Goal: Information Seeking & Learning: Learn about a topic

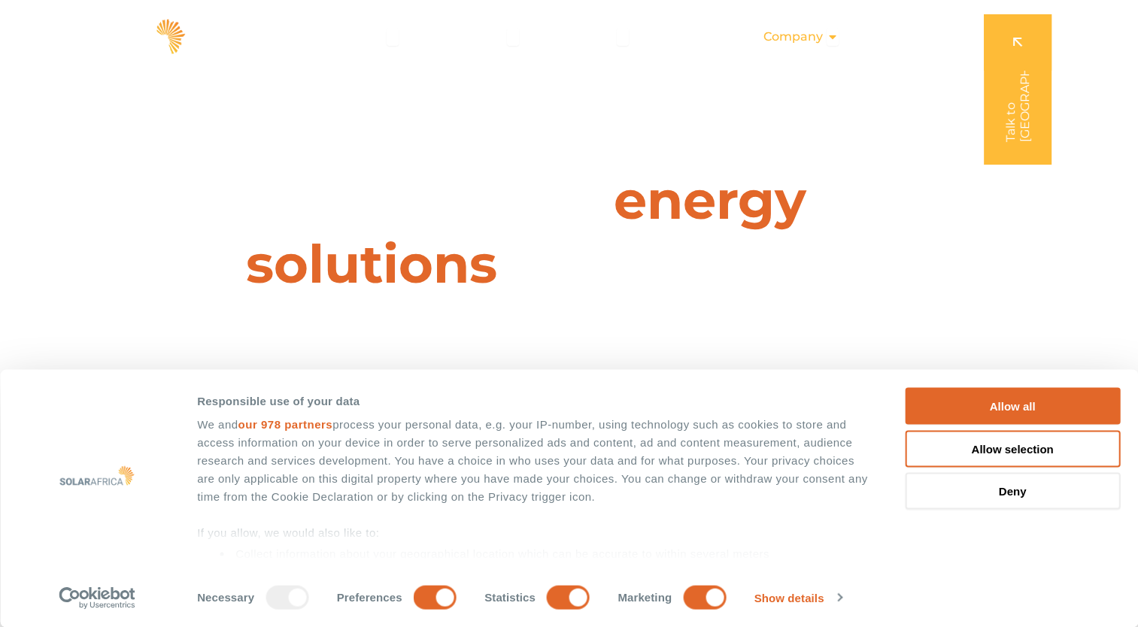
click at [836, 37] on icon "Menu" at bounding box center [833, 37] width 12 height 12
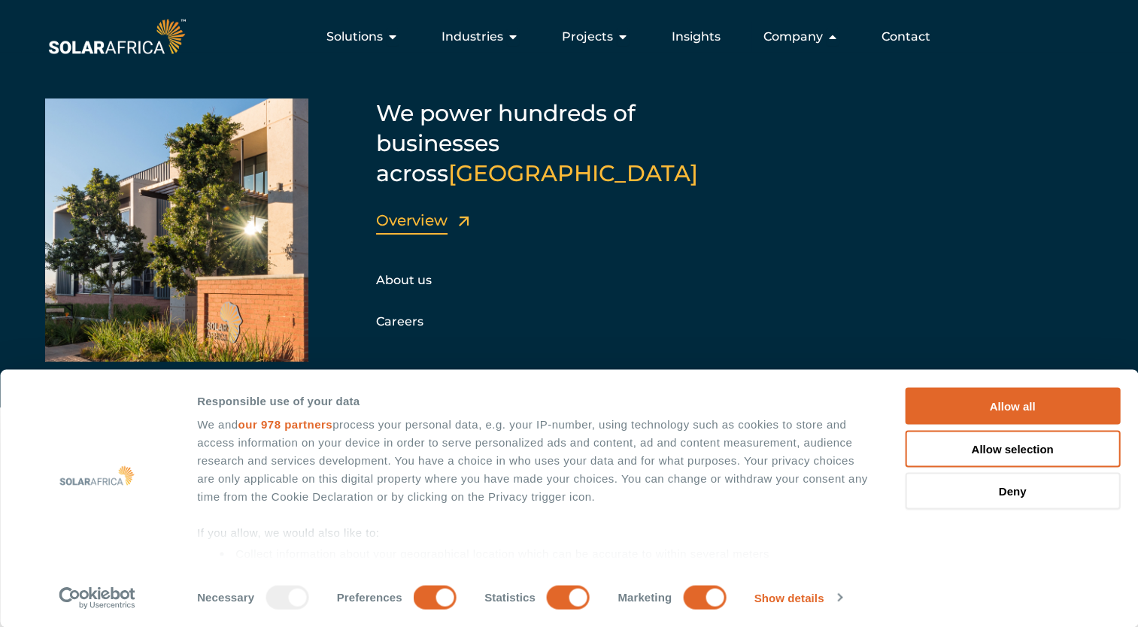
click at [403, 211] on link "Overview" at bounding box center [411, 220] width 71 height 18
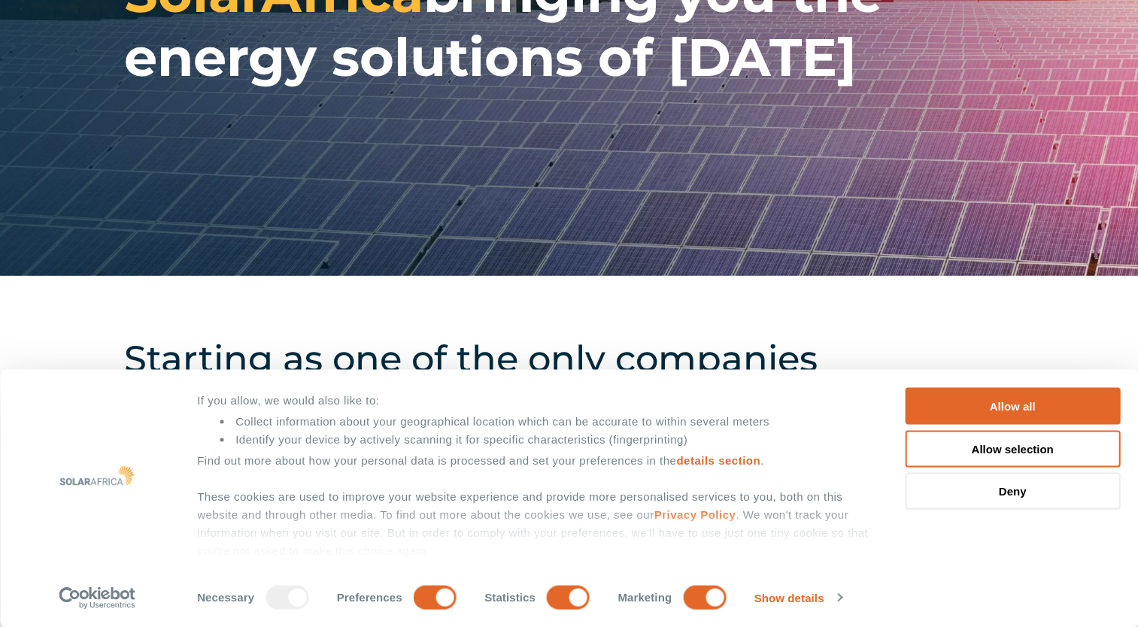
scroll to position [133, 0]
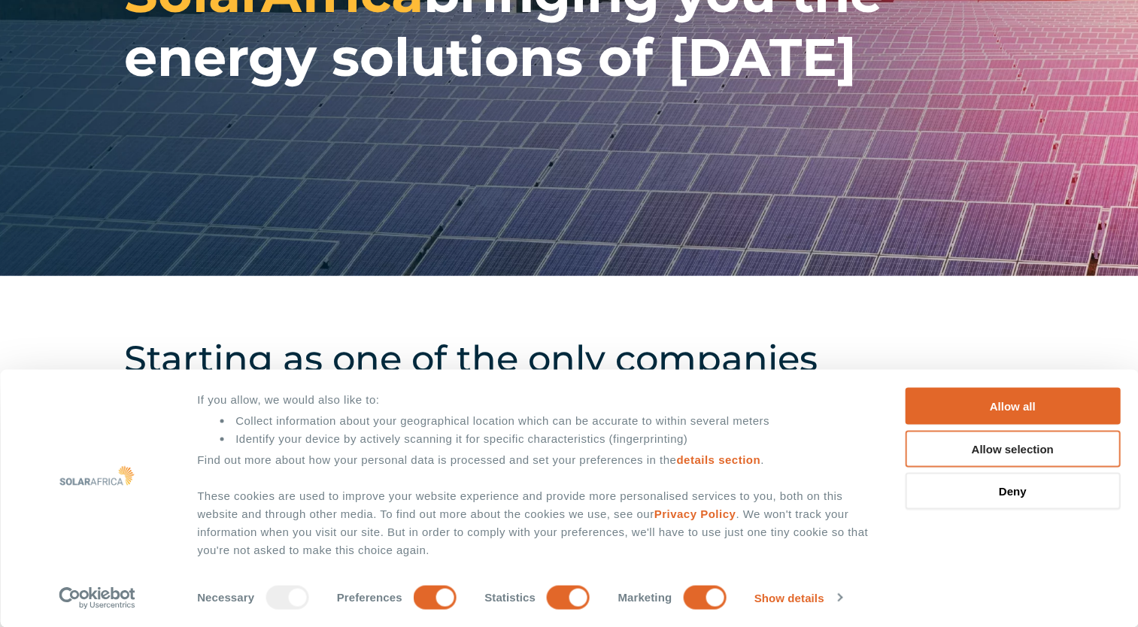
click at [993, 448] on button "Allow selection" at bounding box center [1012, 448] width 215 height 37
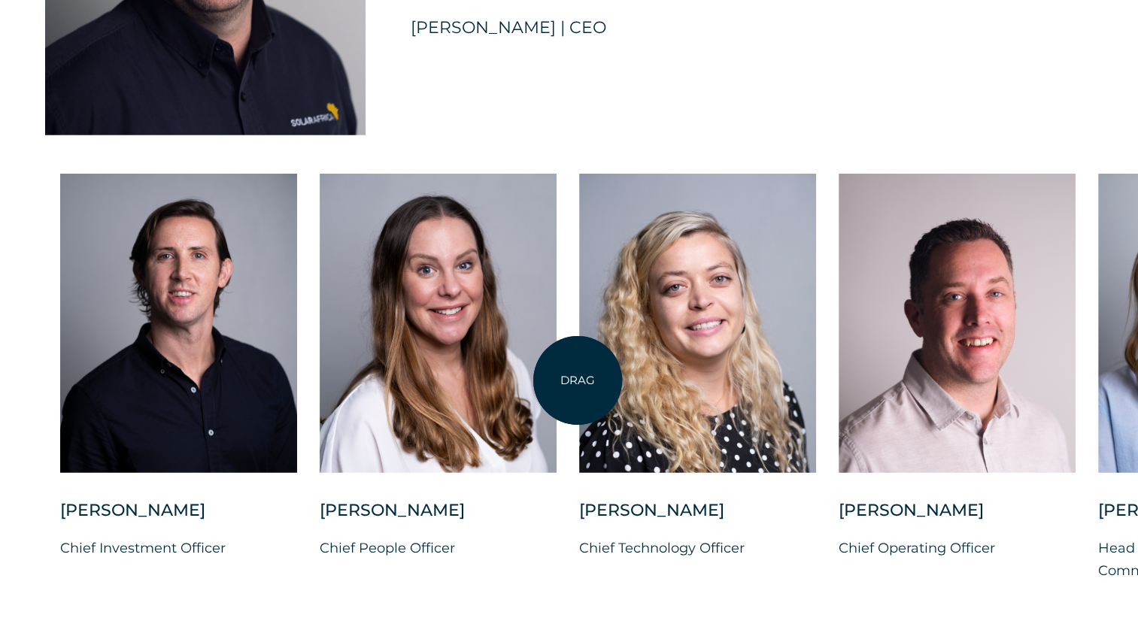
scroll to position [3836, 0]
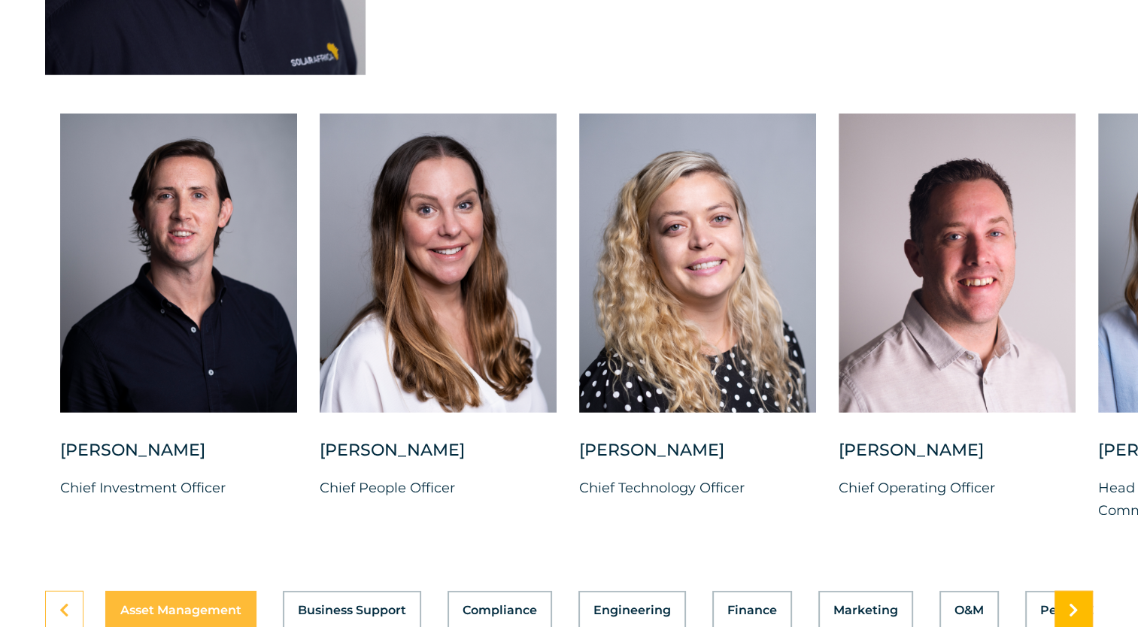
click at [1084, 600] on link at bounding box center [1074, 610] width 38 height 39
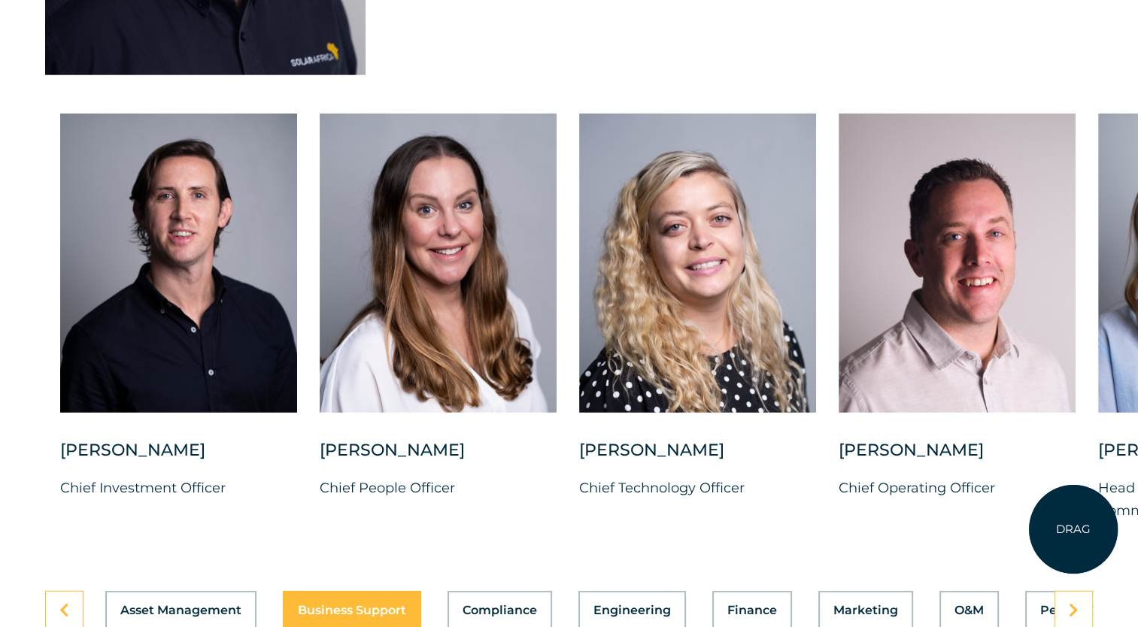
drag, startPoint x: 1083, startPoint y: 521, endPoint x: 1073, endPoint y: 528, distance: 11.9
click at [1073, 528] on div "[PERSON_NAME] Chief Investment Officer [PERSON_NAME] Chief People Officer [PERS…" at bounding box center [1098, 330] width 2196 height 433
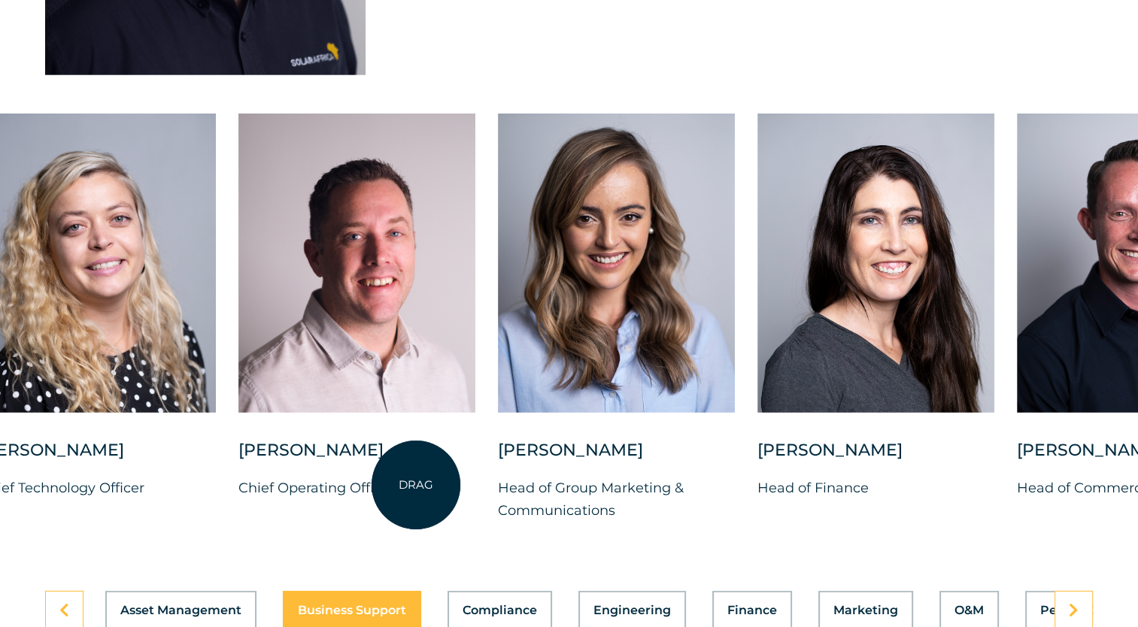
drag, startPoint x: 1016, startPoint y: 507, endPoint x: 415, endPoint y: 486, distance: 601.4
click at [415, 486] on div "[PERSON_NAME] Chief Operating Officer" at bounding box center [356, 481] width 237 height 84
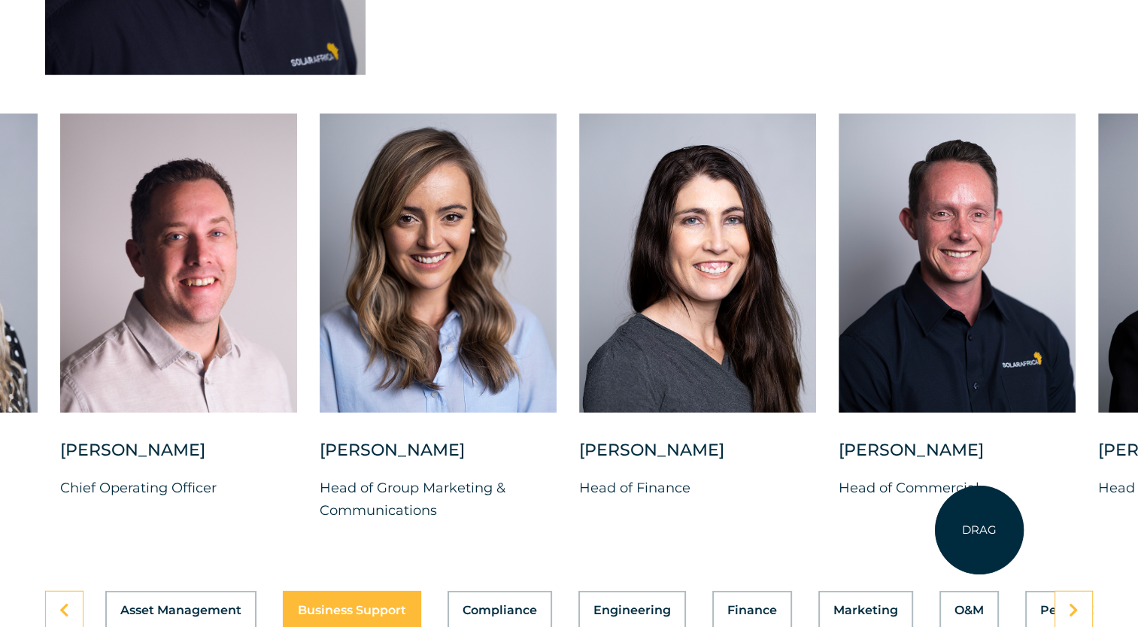
drag, startPoint x: 1083, startPoint y: 523, endPoint x: 979, endPoint y: 529, distance: 104.0
click at [979, 530] on div "[PERSON_NAME] Chief Investment Officer [PERSON_NAME] Chief People Officer [PERS…" at bounding box center [319, 330] width 2196 height 433
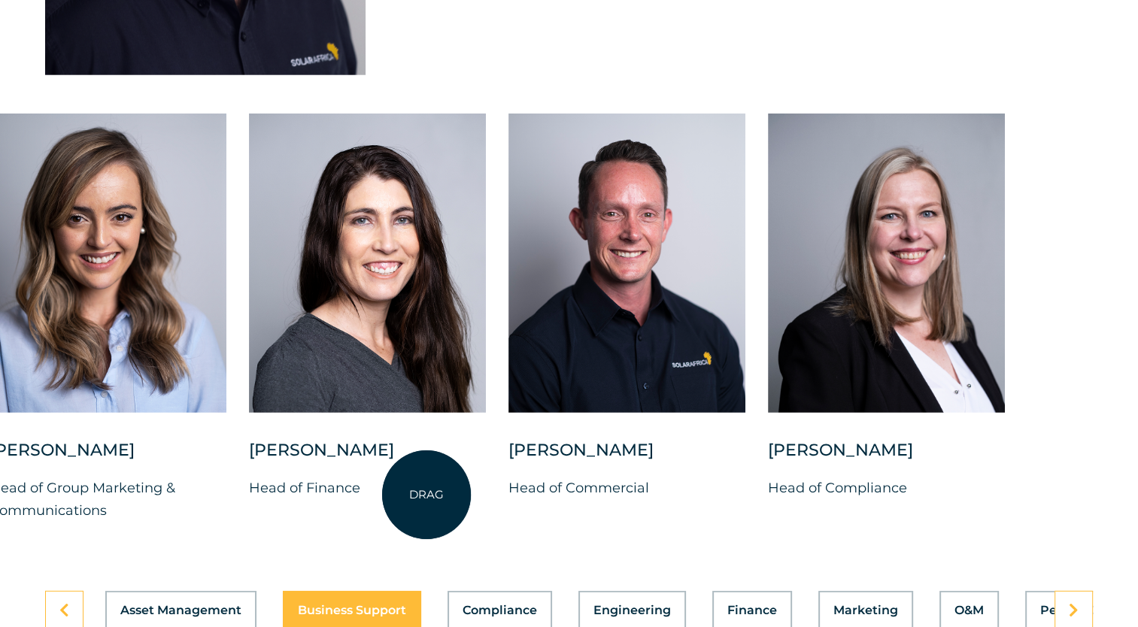
drag, startPoint x: 780, startPoint y: 495, endPoint x: 427, endPoint y: 495, distance: 353.5
click at [427, 495] on div "[PERSON_NAME] Head of Finance" at bounding box center [367, 481] width 237 height 84
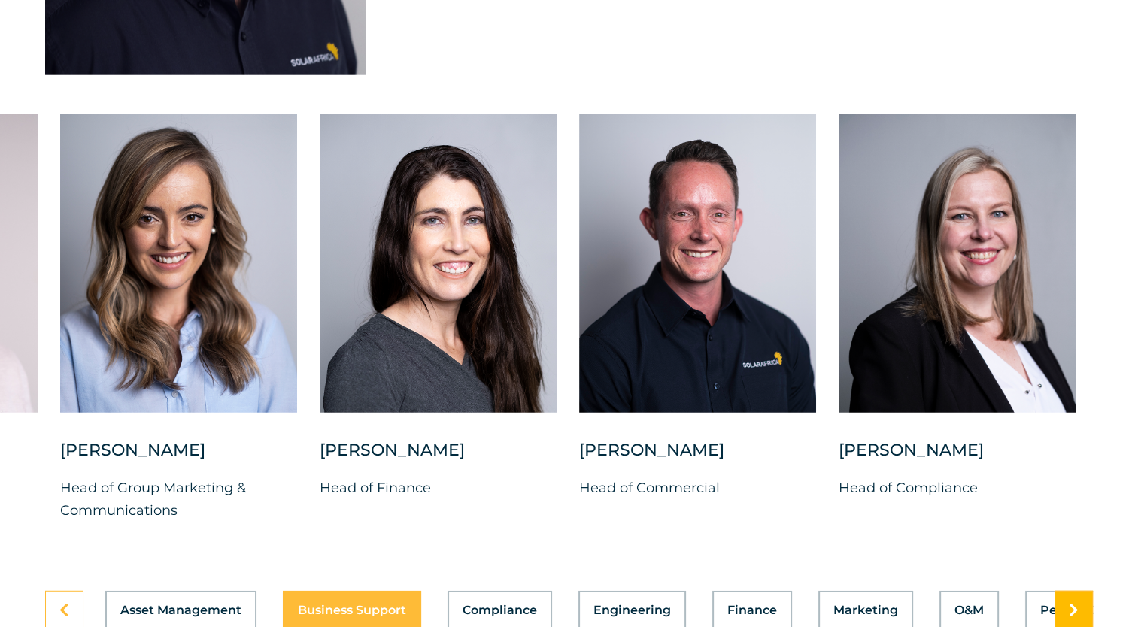
click at [1074, 603] on icon at bounding box center [1074, 610] width 10 height 15
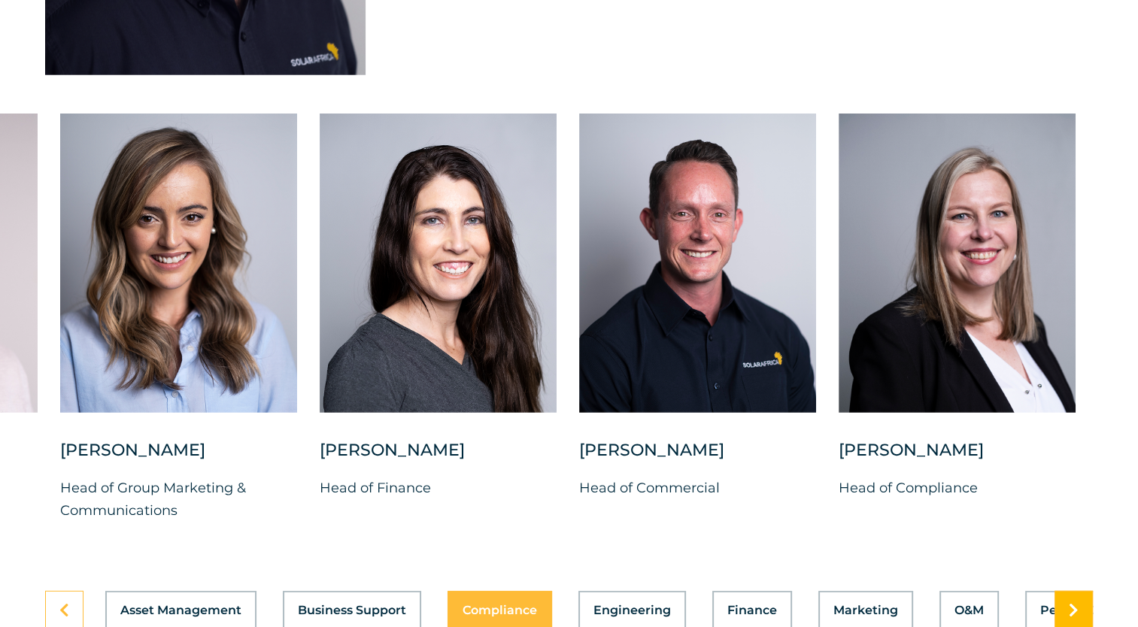
click at [1074, 603] on icon at bounding box center [1074, 610] width 10 height 15
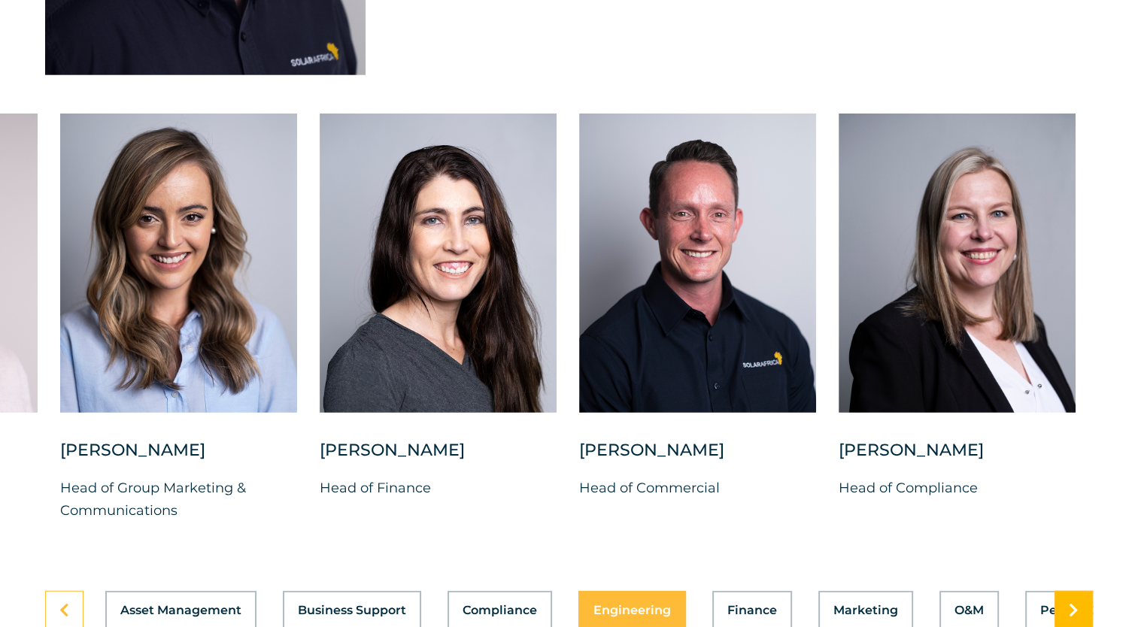
click at [1073, 604] on icon at bounding box center [1074, 610] width 10 height 15
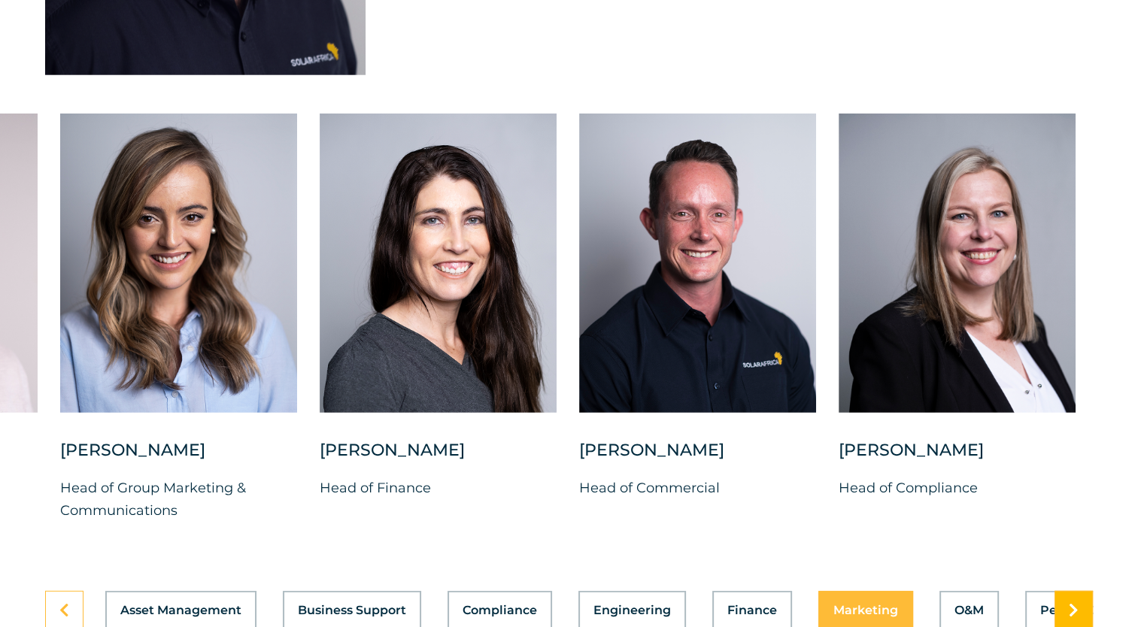
click at [1073, 604] on icon at bounding box center [1074, 610] width 10 height 15
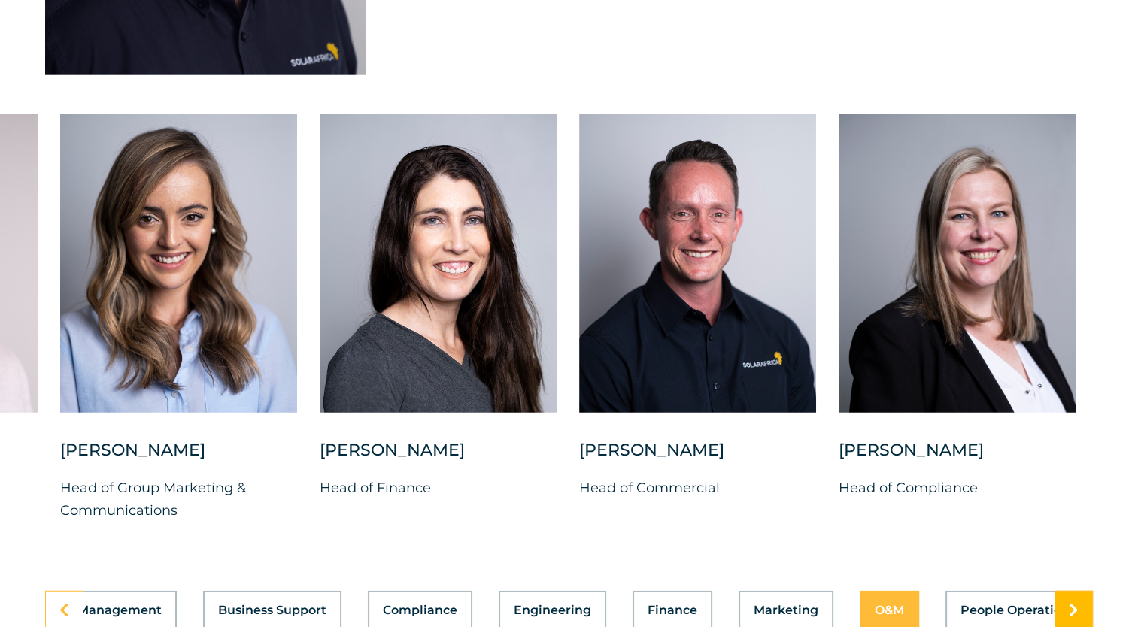
click at [1073, 604] on icon at bounding box center [1074, 610] width 10 height 15
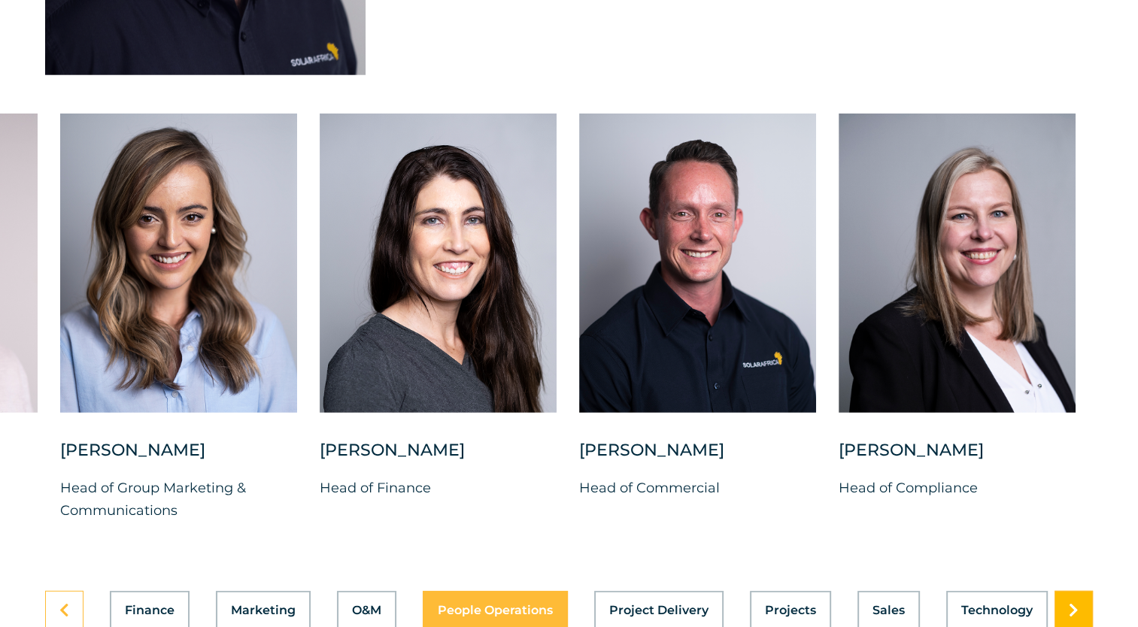
click at [1073, 604] on icon at bounding box center [1074, 610] width 10 height 15
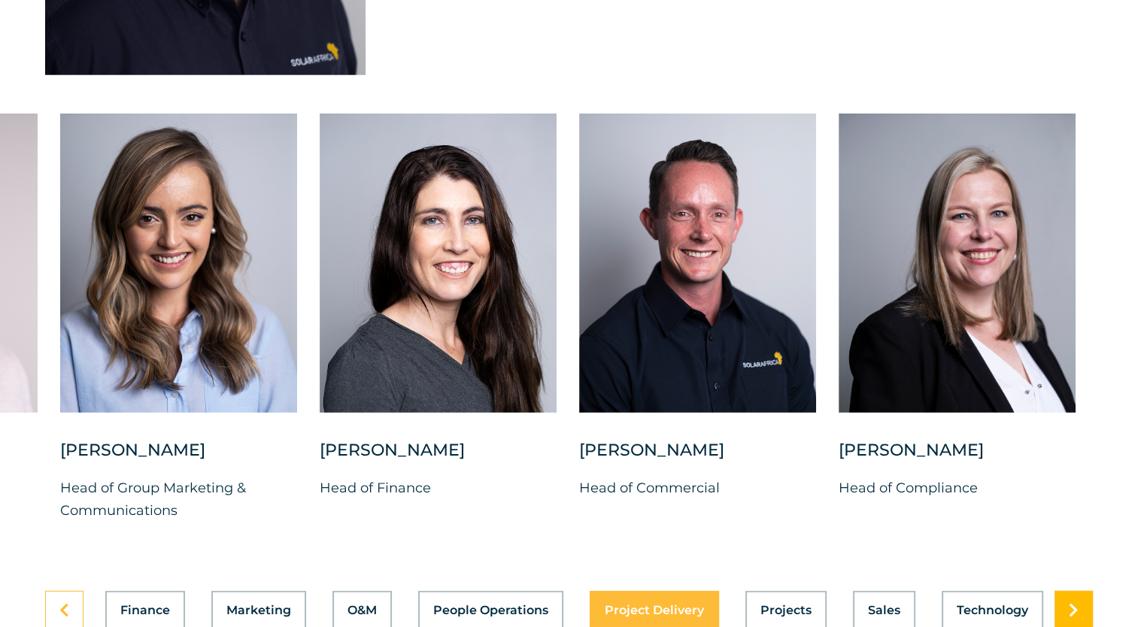
scroll to position [0, 607]
click at [1073, 605] on icon at bounding box center [1074, 610] width 10 height 15
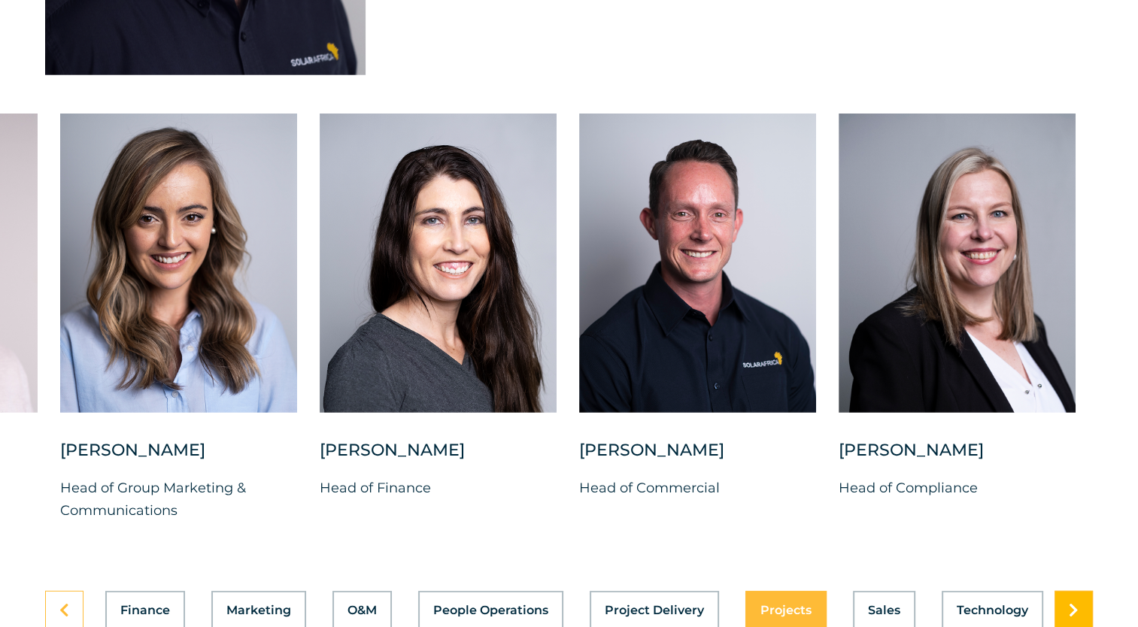
click at [1073, 605] on icon at bounding box center [1074, 610] width 10 height 15
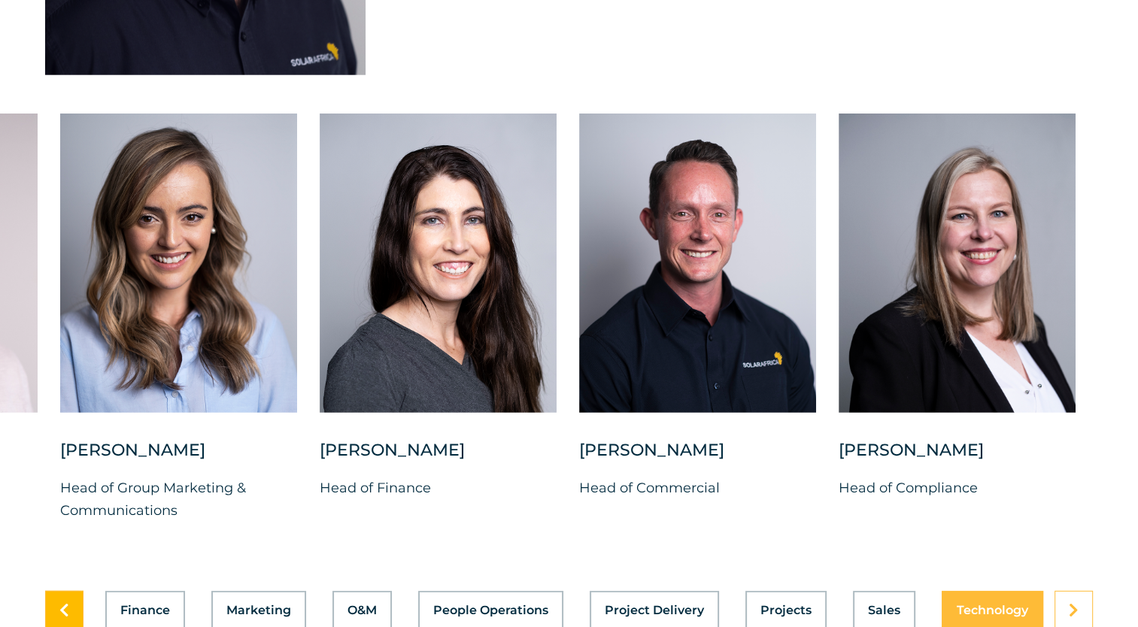
click at [63, 603] on icon at bounding box center [64, 610] width 10 height 15
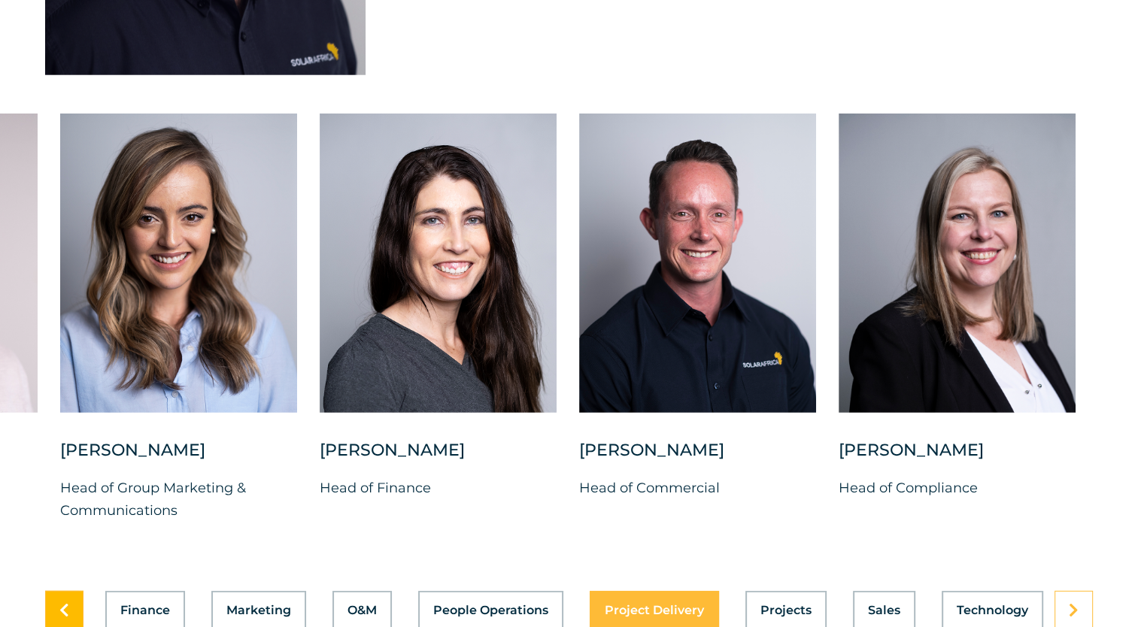
click at [63, 603] on icon at bounding box center [64, 610] width 10 height 15
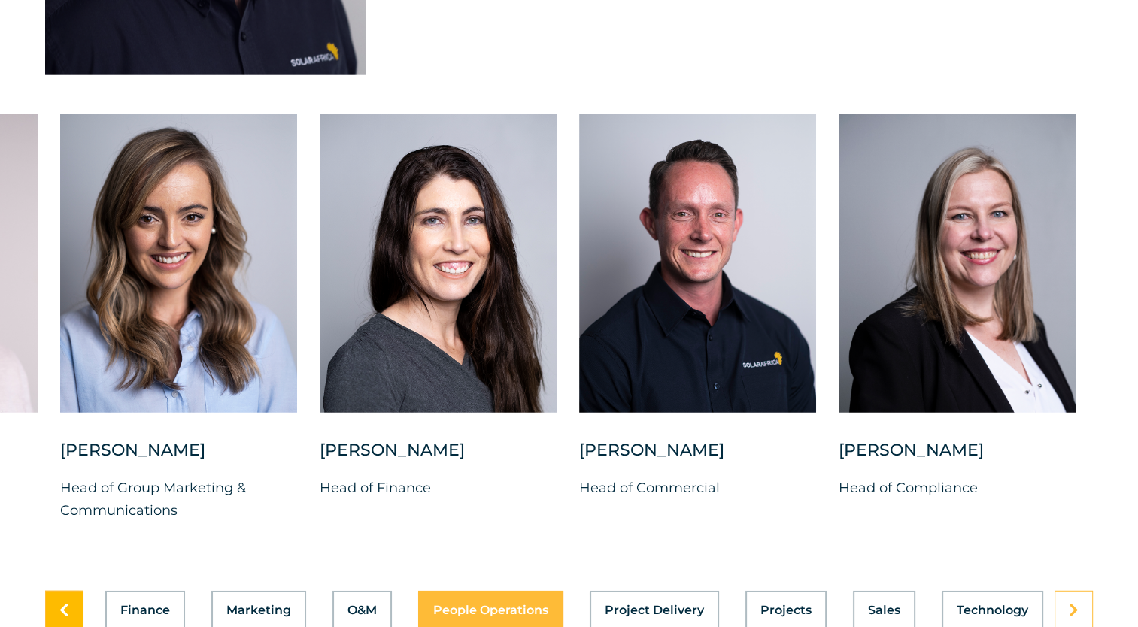
click at [63, 603] on icon at bounding box center [64, 610] width 10 height 15
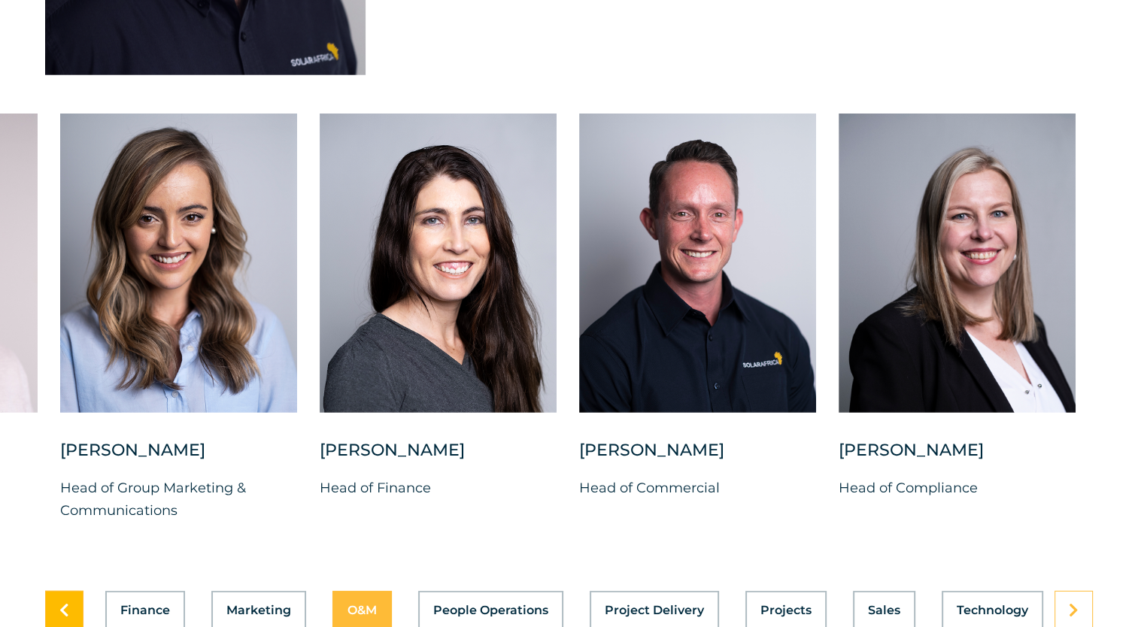
click at [63, 603] on icon at bounding box center [64, 610] width 10 height 15
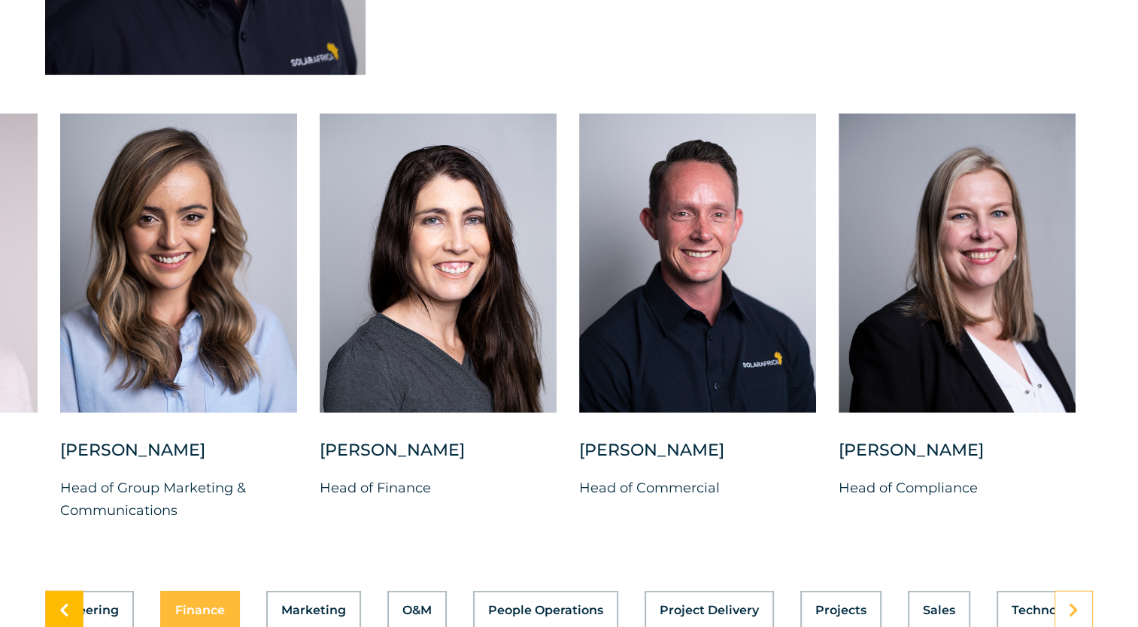
scroll to position [0, 138]
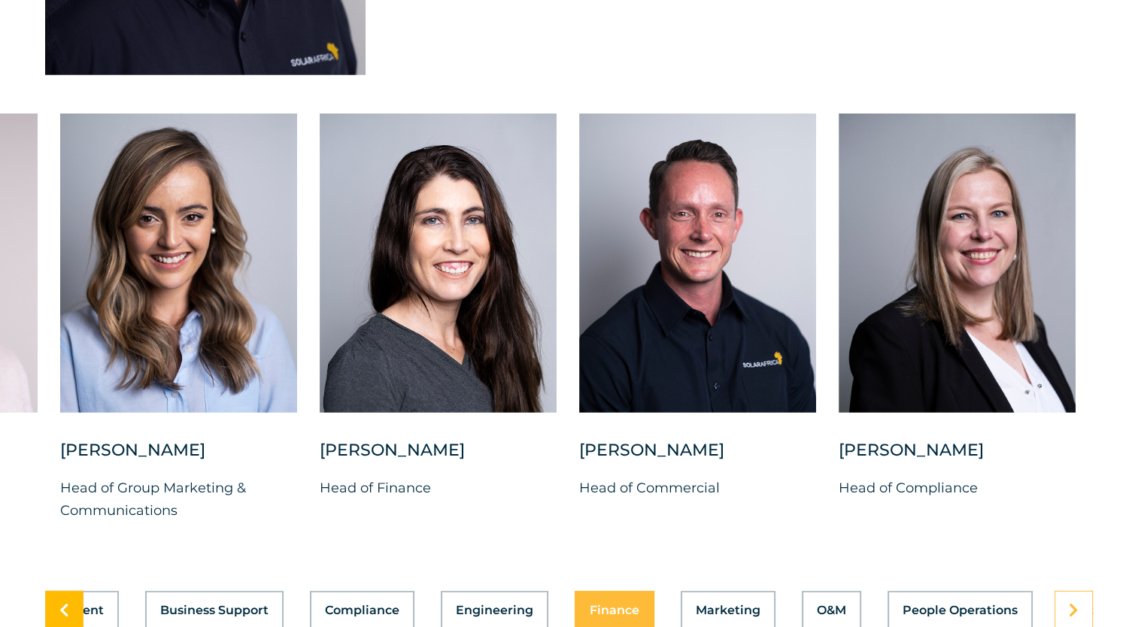
click at [63, 603] on icon at bounding box center [64, 610] width 10 height 15
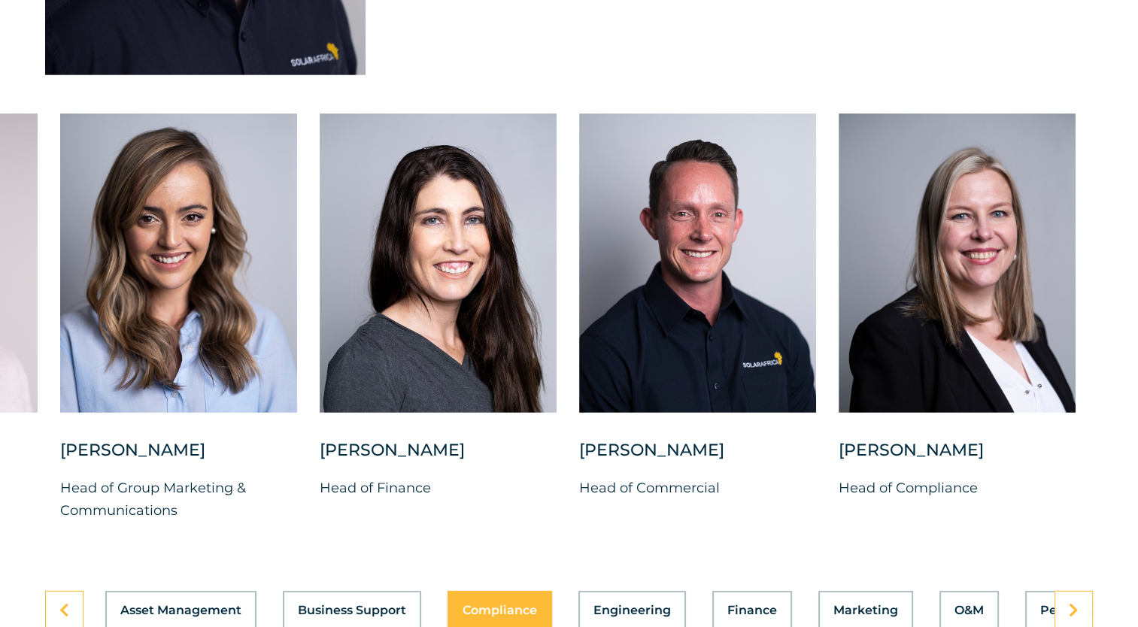
click at [478, 596] on div "Asset Management Business Support Compliance Engineering Finance Marketing O&M …" at bounding box center [569, 610] width 1048 height 39
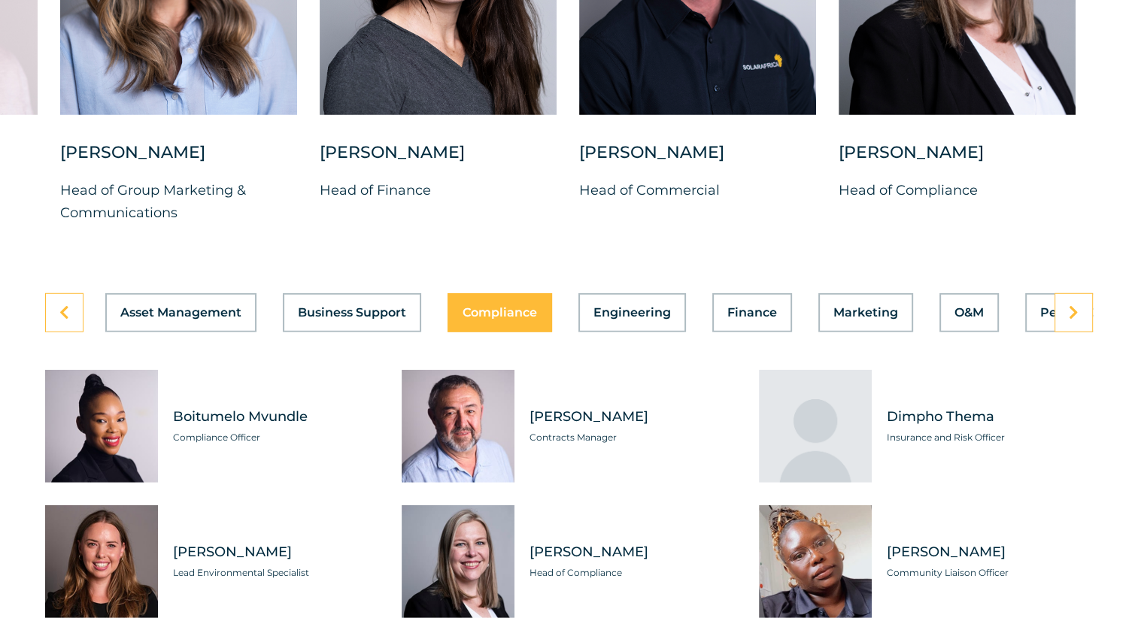
scroll to position [4137, 0]
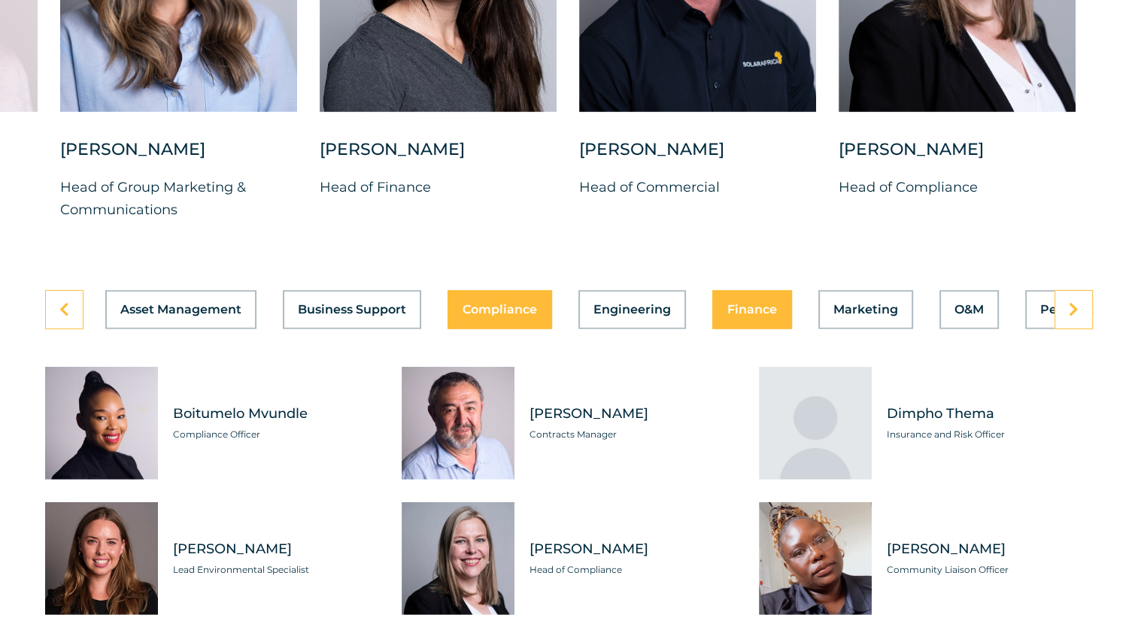
click at [731, 304] on span "Finance" at bounding box center [752, 310] width 50 height 12
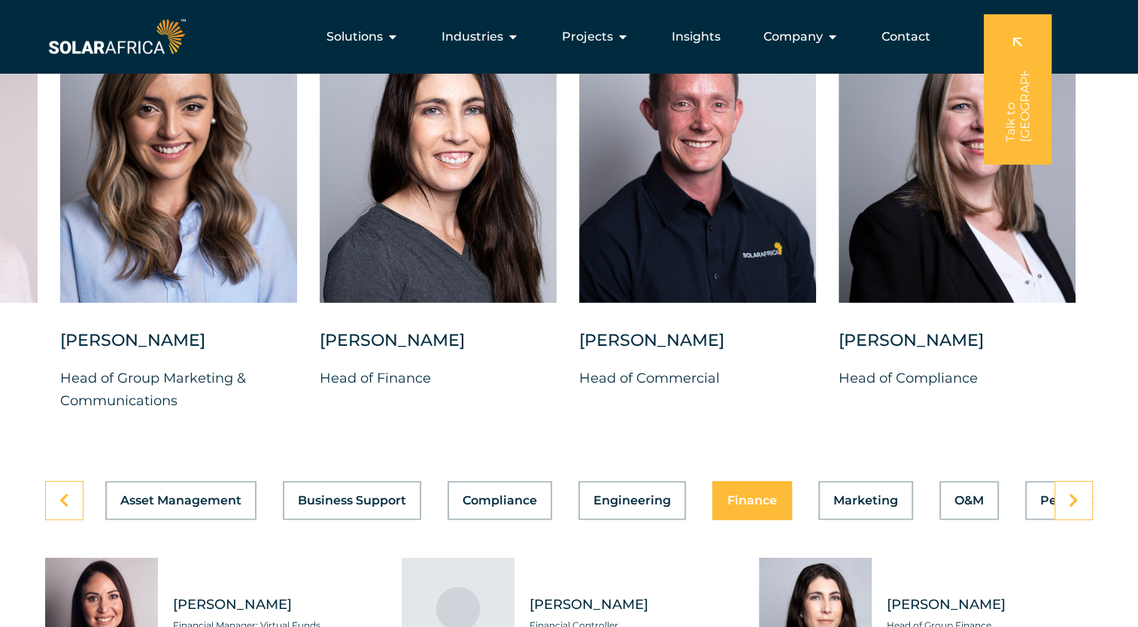
scroll to position [3912, 0]
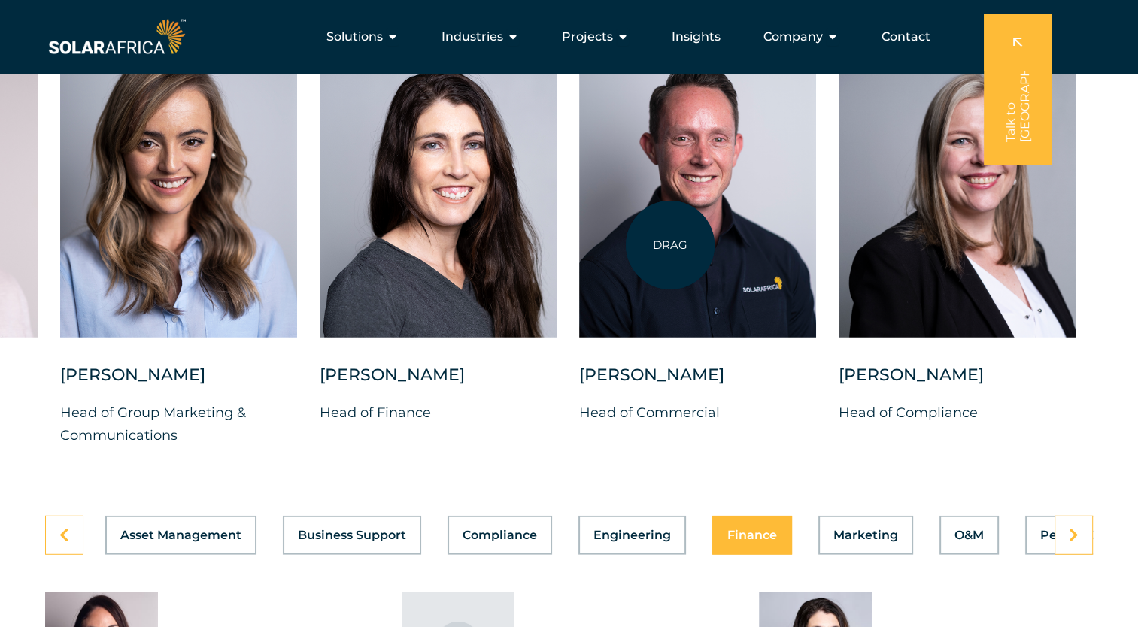
click at [670, 245] on div at bounding box center [697, 187] width 237 height 299
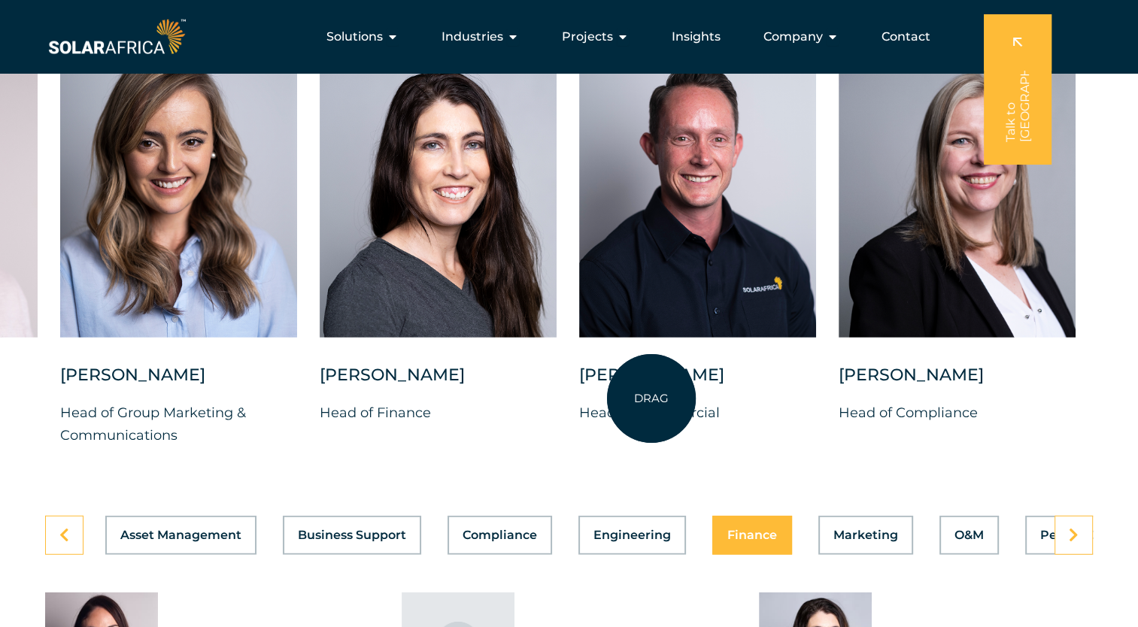
click at [651, 402] on p "Head of Commercial" at bounding box center [697, 413] width 237 height 23
click at [825, 33] on div "Company Close Company Open Company" at bounding box center [800, 37] width 99 height 30
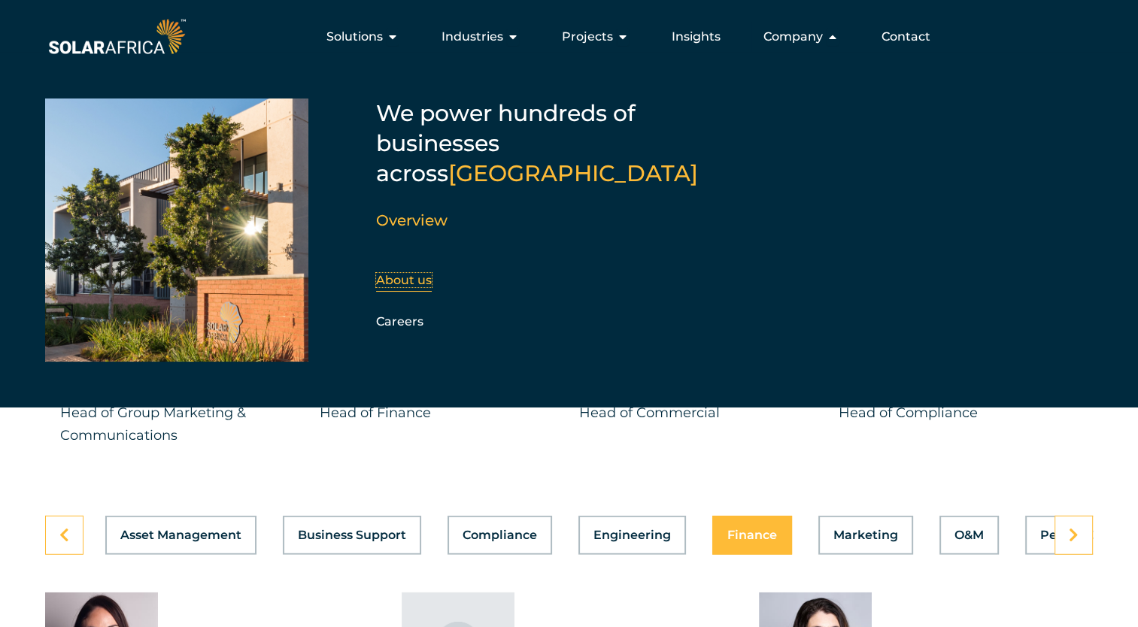
click at [411, 269] on div "About us" at bounding box center [457, 280] width 162 height 23
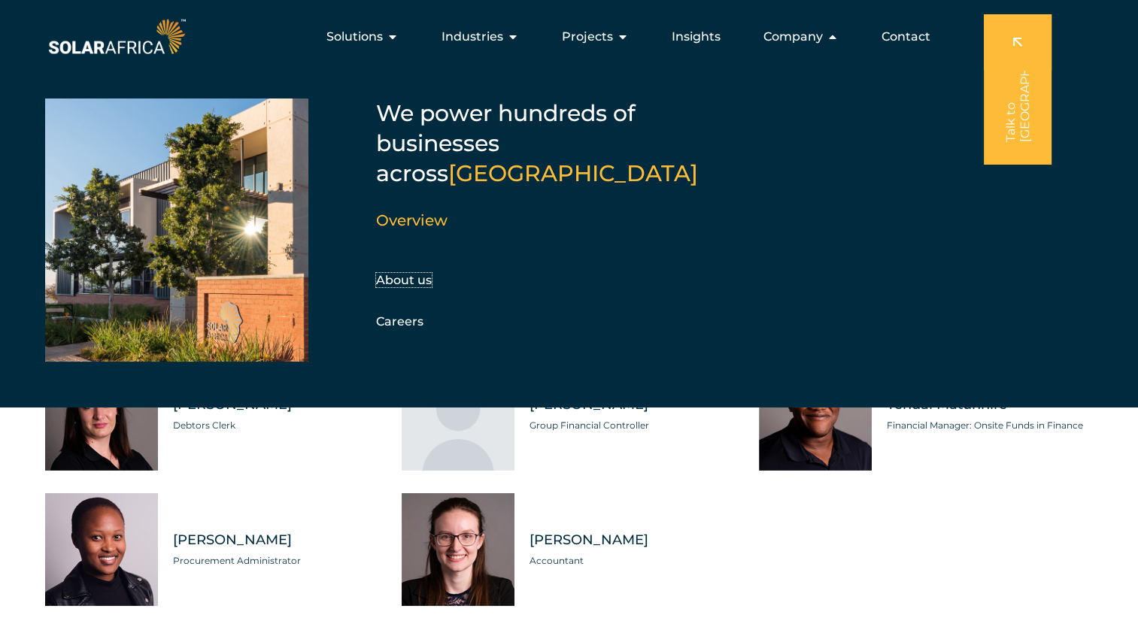
scroll to position [4237, 0]
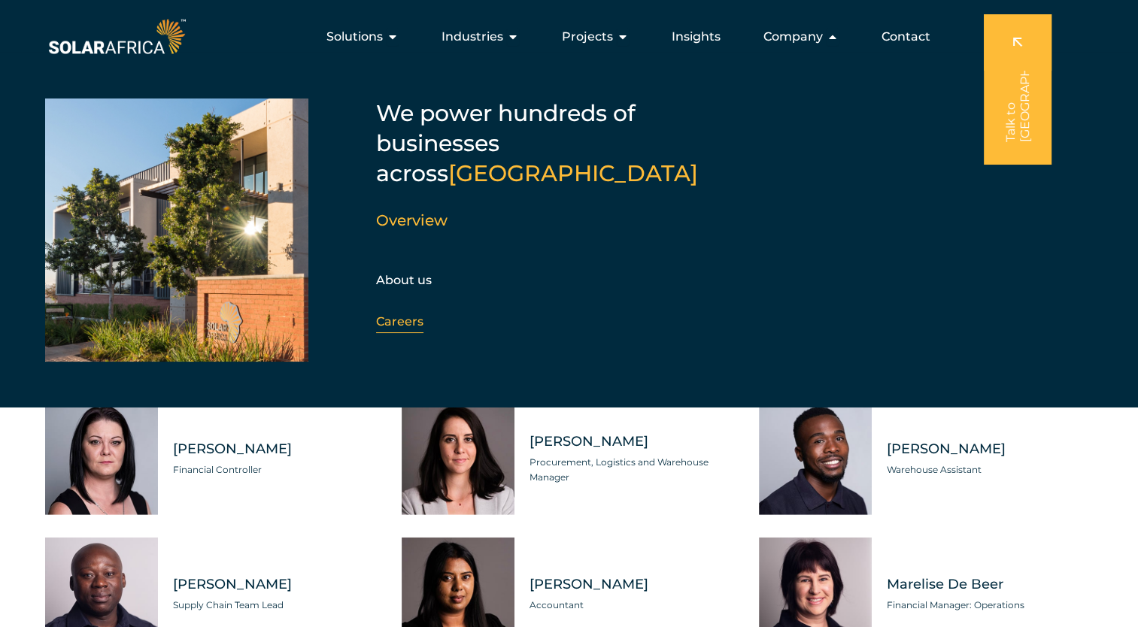
click at [412, 314] on link "Careers" at bounding box center [399, 321] width 47 height 14
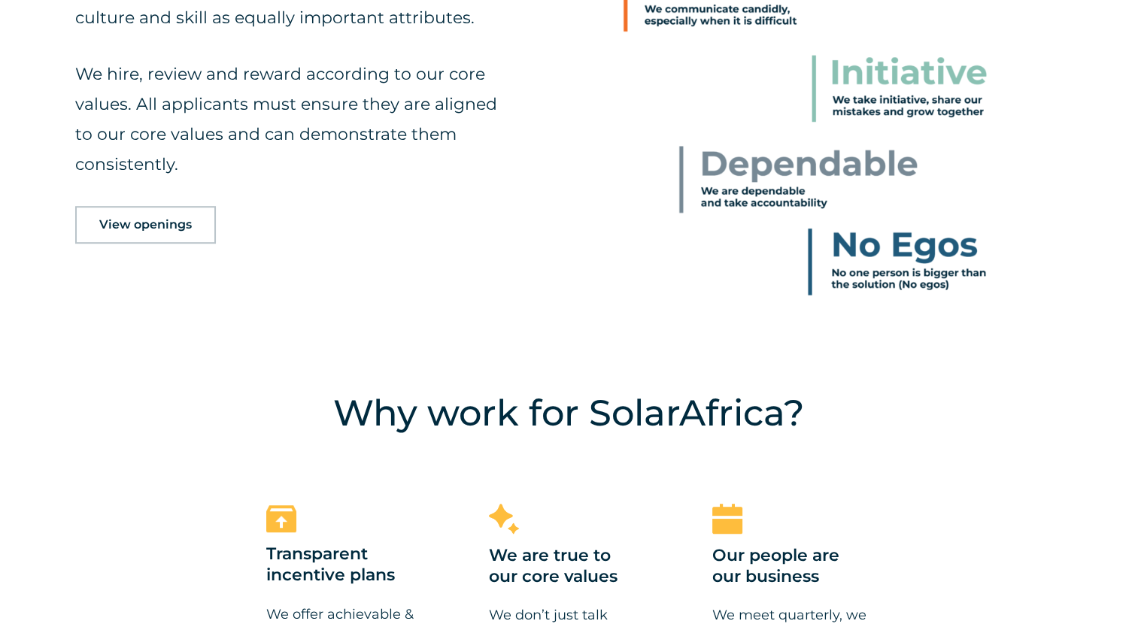
scroll to position [978, 0]
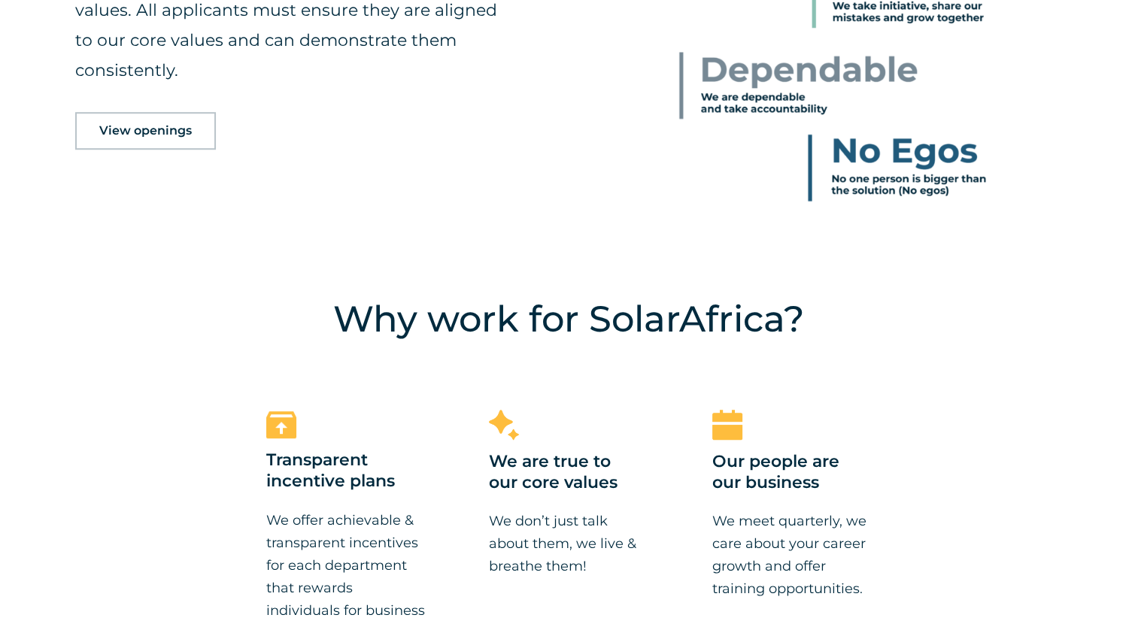
click at [152, 130] on span "View openings" at bounding box center [145, 131] width 93 height 12
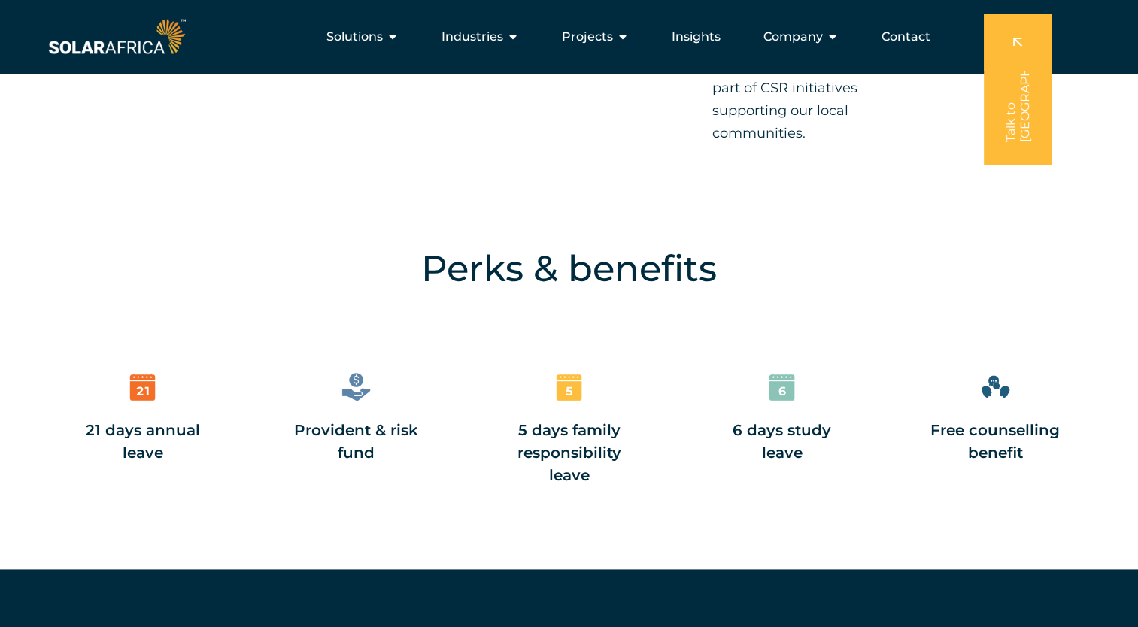
scroll to position [1327, 0]
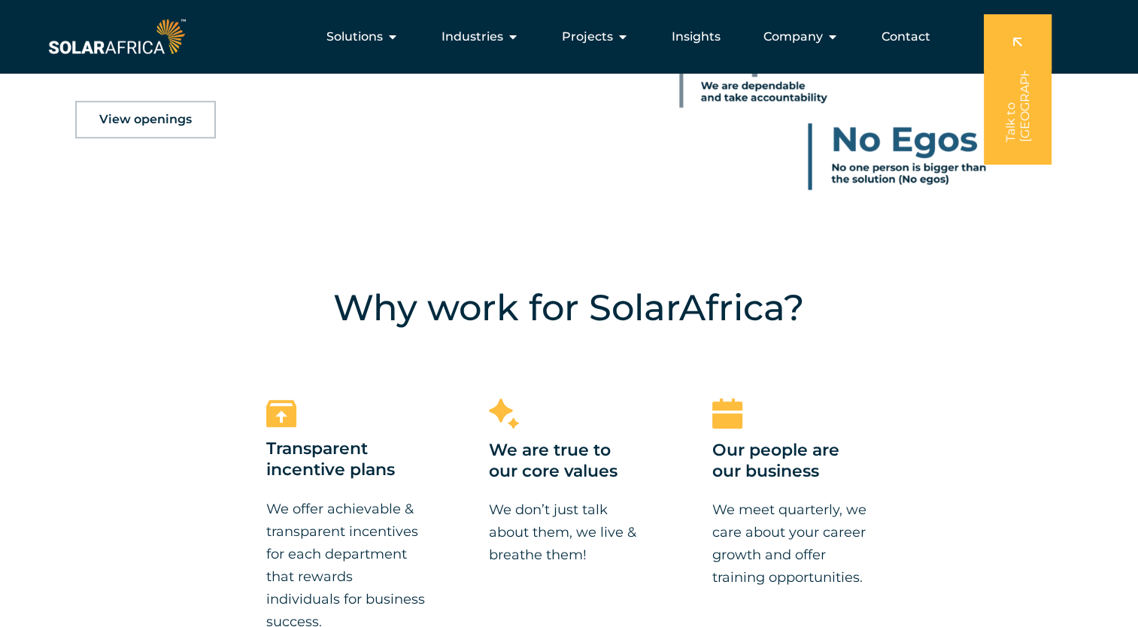
scroll to position [978, 0]
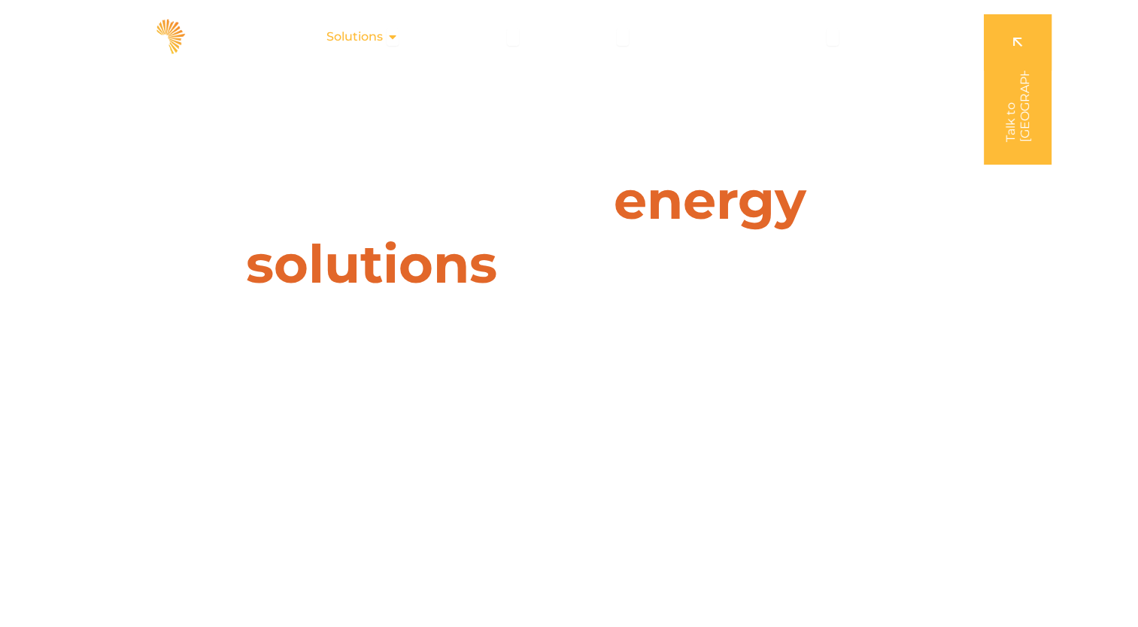
click at [396, 38] on icon "Menu" at bounding box center [393, 37] width 12 height 12
